Goal: Information Seeking & Learning: Learn about a topic

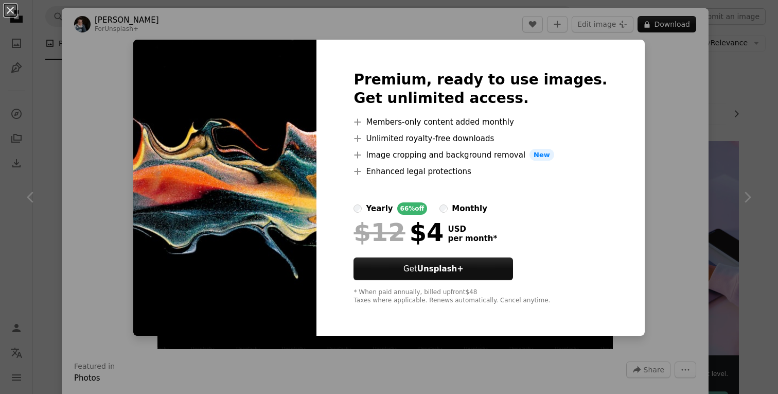
scroll to position [1177, 0]
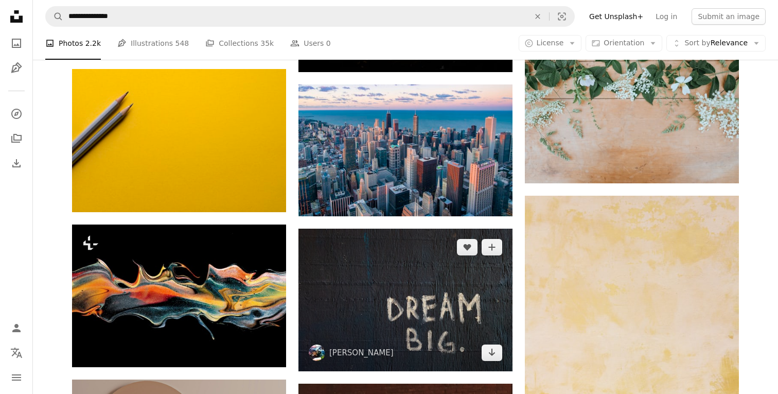
click at [404, 300] on img at bounding box center [405, 299] width 214 height 143
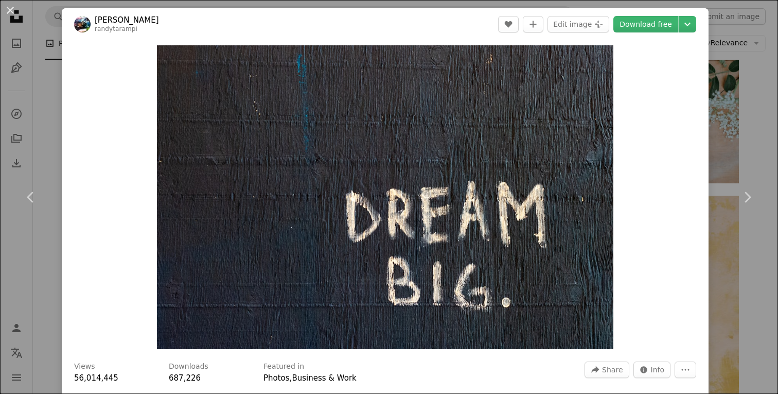
click at [759, 64] on div "An X shape Chevron left Chevron right [PERSON_NAME] randytarampi A heart A plus…" at bounding box center [389, 197] width 778 height 394
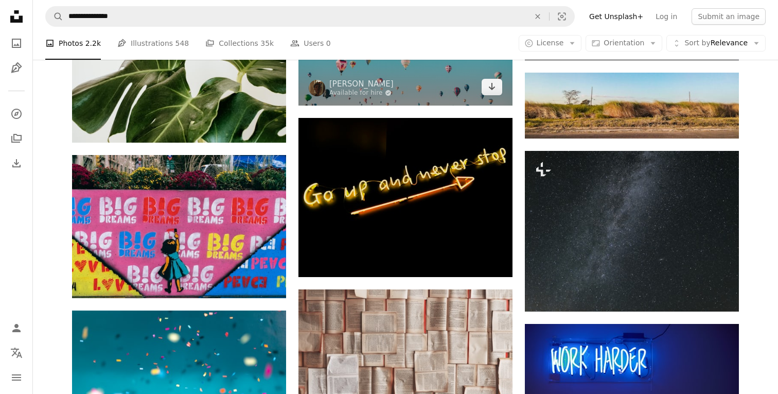
scroll to position [2084, 0]
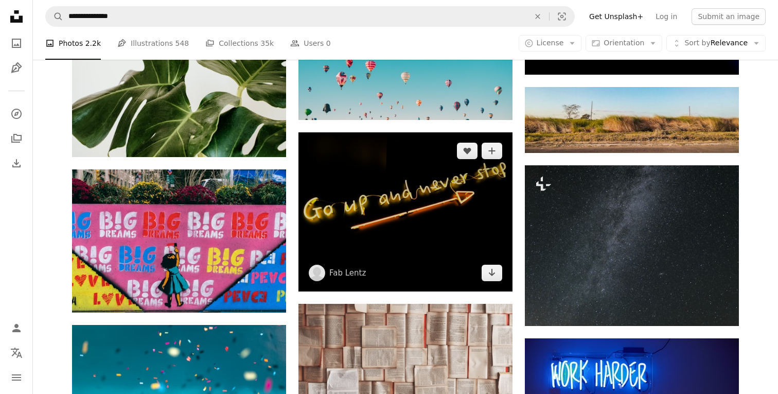
click at [413, 225] on img at bounding box center [405, 212] width 214 height 160
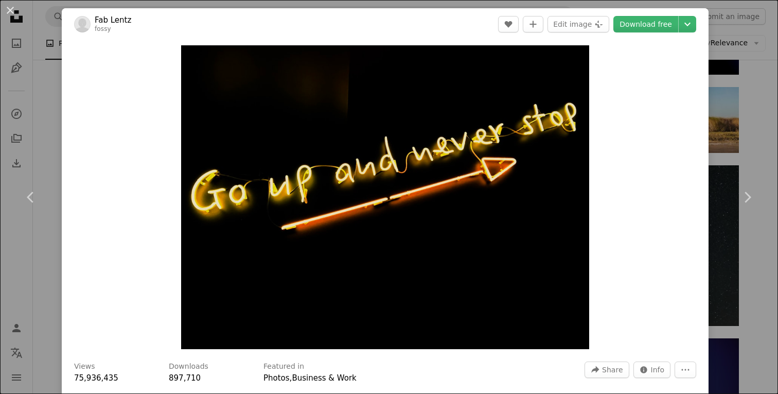
click at [749, 88] on div "An X shape Chevron left Chevron right Fab [PERSON_NAME] fossy A heart A plus si…" at bounding box center [389, 197] width 778 height 394
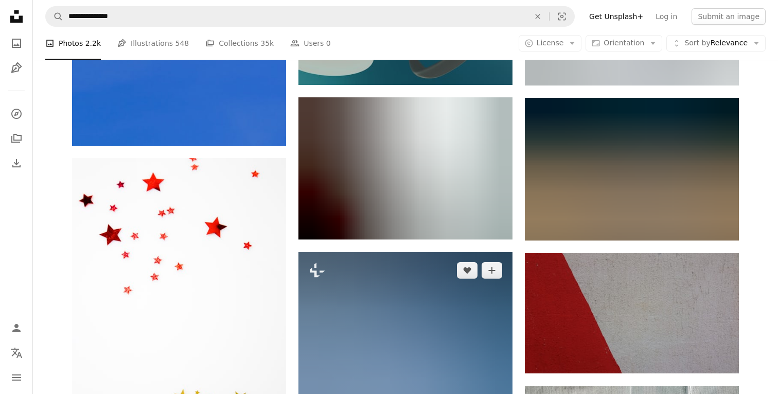
scroll to position [25670, 0]
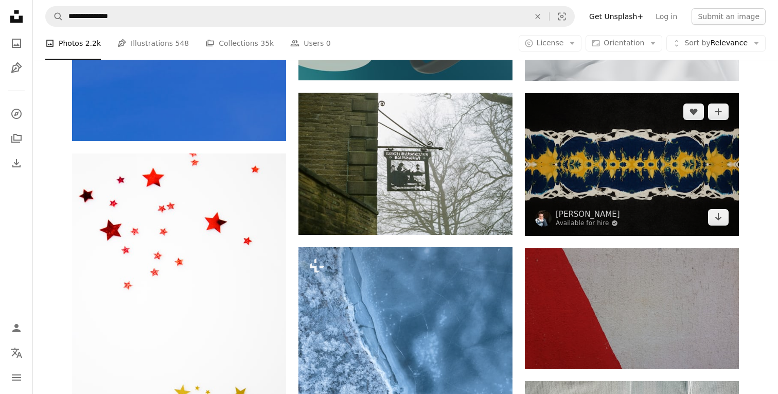
click at [618, 160] on img at bounding box center [632, 164] width 214 height 143
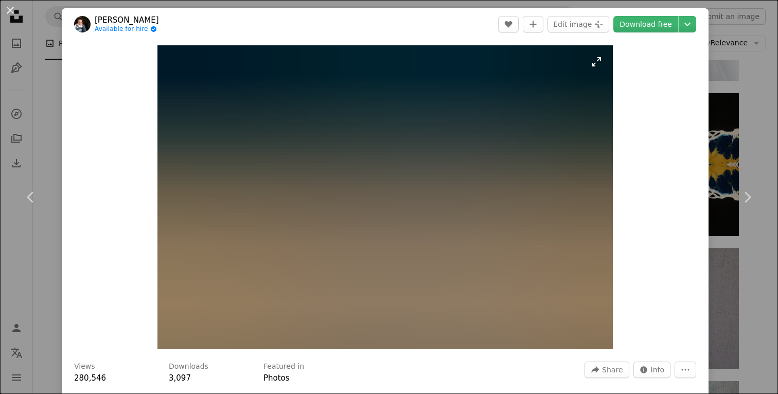
scroll to position [1, 0]
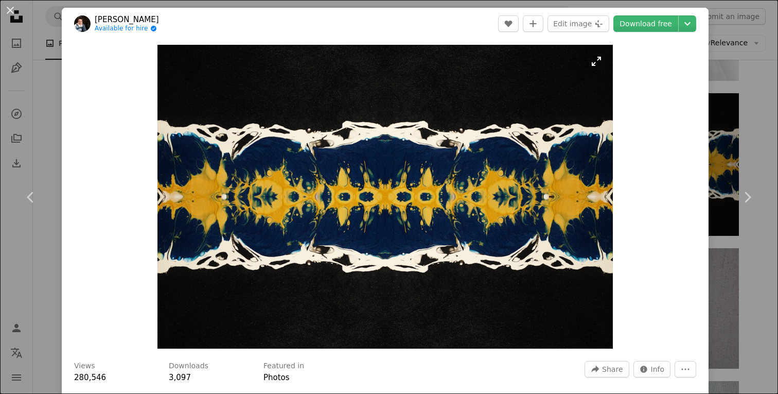
click at [431, 174] on img "Zoom in on this image" at bounding box center [384, 197] width 455 height 304
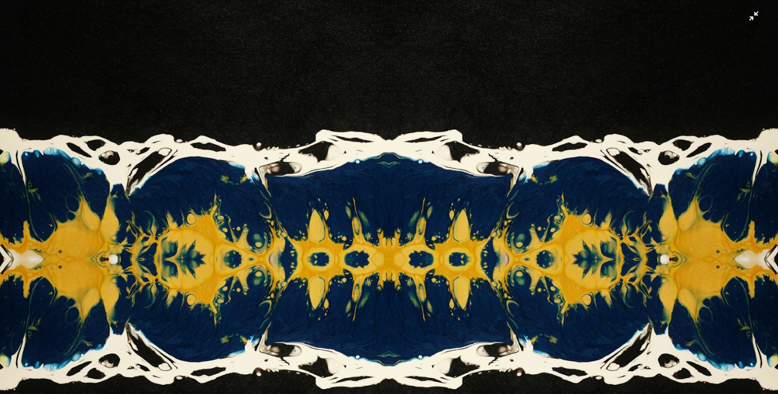
scroll to position [63, 0]
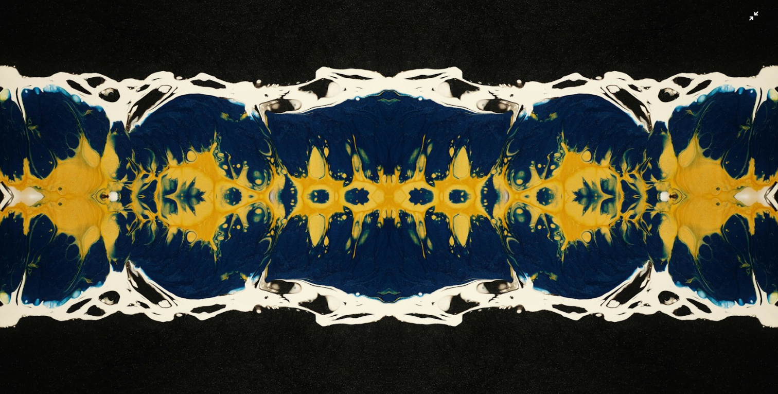
click at [373, 226] on img "Zoom out on this image" at bounding box center [388, 196] width 779 height 519
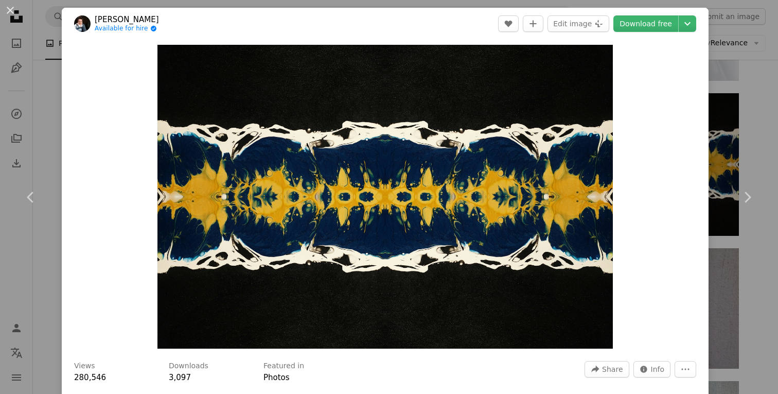
click at [743, 38] on div "An X shape Chevron left Chevron right [PERSON_NAME] Available for hire A checkm…" at bounding box center [389, 197] width 778 height 394
